Goal: Check status: Check status

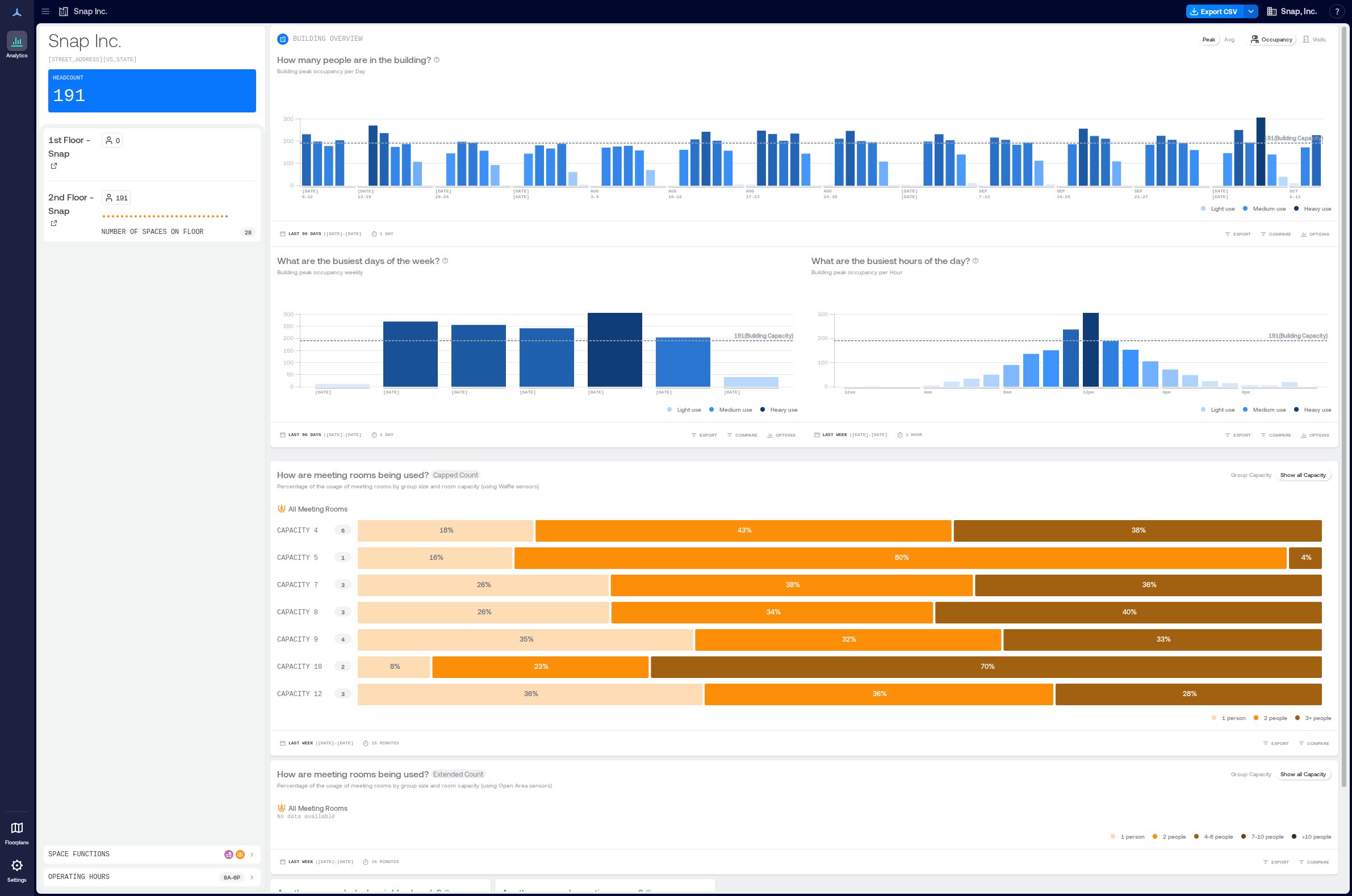
click at [741, 536] on rect at bounding box center [744, 531] width 416 height 22
